Goal: Check status: Check status

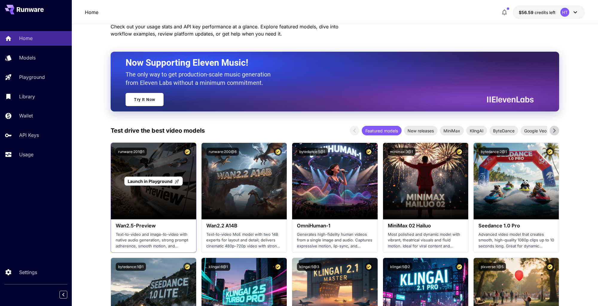
scroll to position [27, 0]
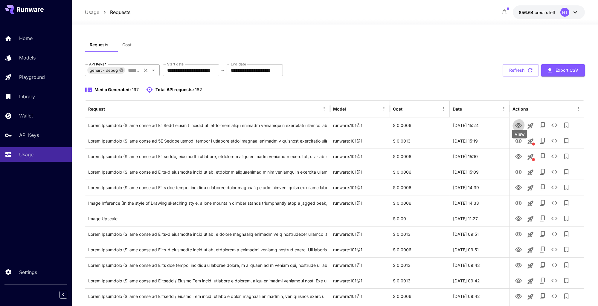
click at [123, 72] on icon at bounding box center [121, 70] width 4 height 4
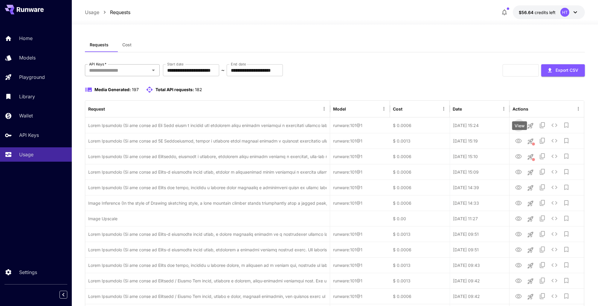
click at [124, 74] on input "API Keys   *" at bounding box center [117, 70] width 61 height 8
click at [123, 99] on li "genart - production" at bounding box center [122, 96] width 75 height 15
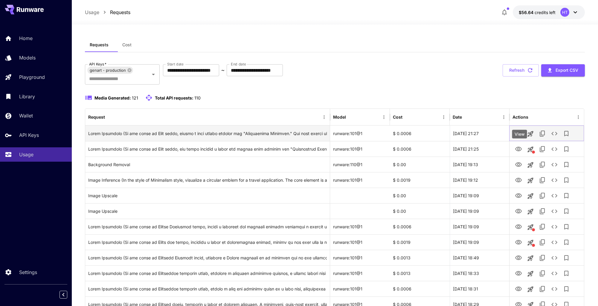
click at [521, 136] on icon "View" at bounding box center [518, 133] width 7 height 4
click at [558, 137] on icon "See details" at bounding box center [553, 133] width 7 height 7
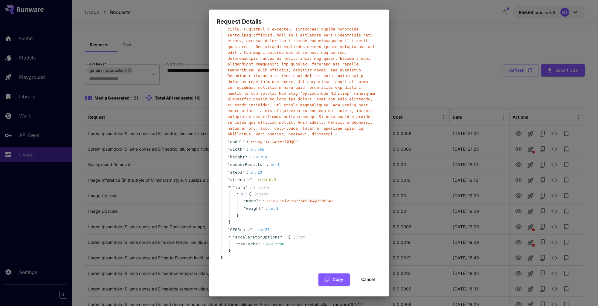
scroll to position [230, 0]
click at [369, 278] on button "Cancel" at bounding box center [367, 279] width 27 height 12
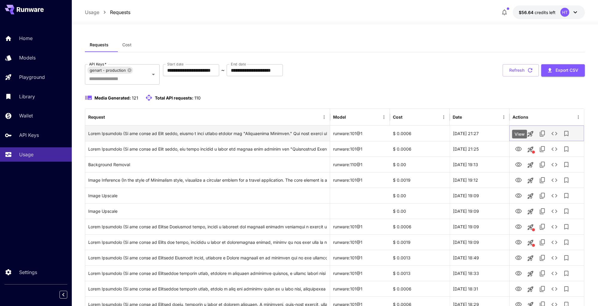
click at [518, 136] on icon "View" at bounding box center [518, 133] width 7 height 4
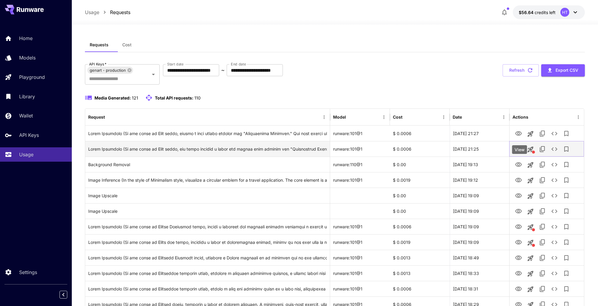
click at [518, 151] on icon "View" at bounding box center [518, 149] width 7 height 4
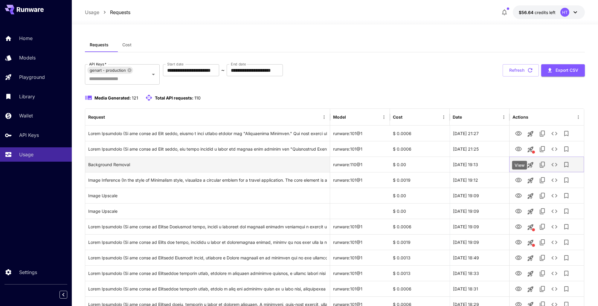
click at [521, 167] on icon "View" at bounding box center [518, 164] width 7 height 4
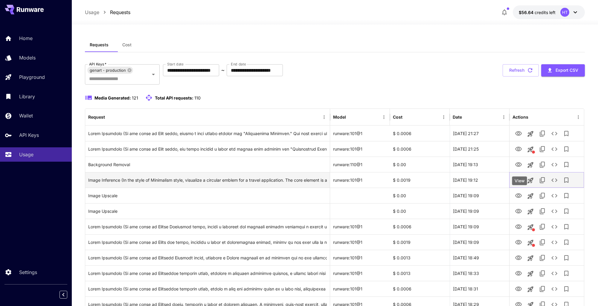
click at [520, 184] on icon "View" at bounding box center [518, 180] width 7 height 7
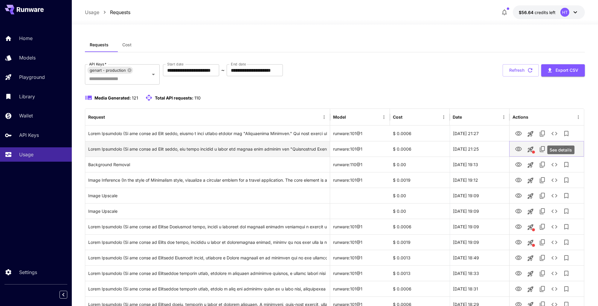
click at [555, 155] on button "See details" at bounding box center [554, 149] width 12 height 12
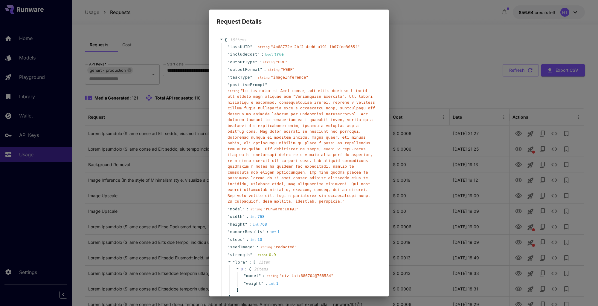
click at [422, 184] on div "Request Details { 16 item s " taskUUID " : string " 4b68772e-2bf2-4cdd-a191-fb0…" at bounding box center [299, 153] width 598 height 306
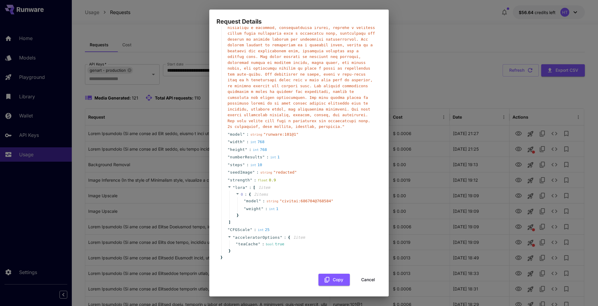
click at [364, 281] on button "Cancel" at bounding box center [367, 280] width 27 height 12
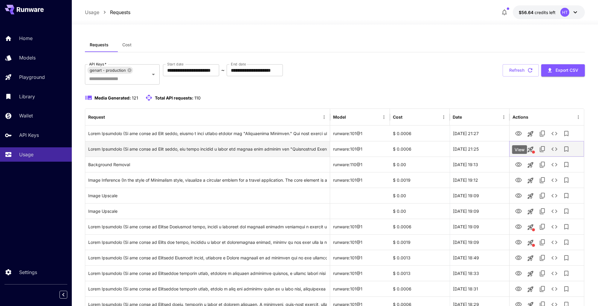
click at [521, 151] on icon "View" at bounding box center [518, 149] width 7 height 4
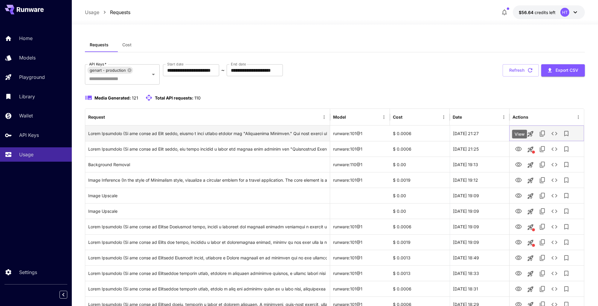
click at [520, 137] on icon "View" at bounding box center [518, 133] width 7 height 7
